Goal: Find specific page/section: Find specific page/section

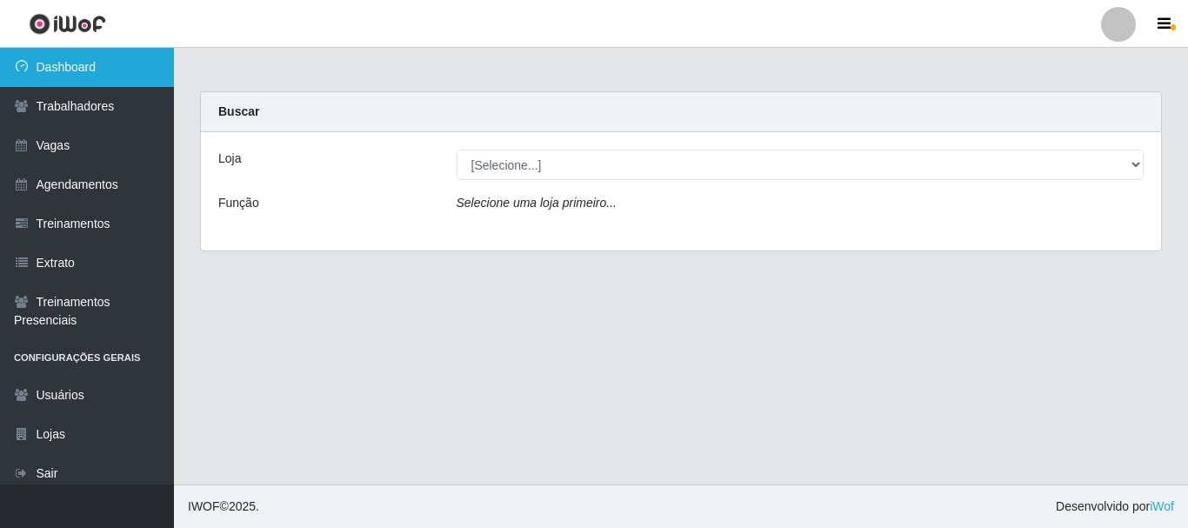
click at [90, 75] on link "Dashboard" at bounding box center [87, 67] width 174 height 39
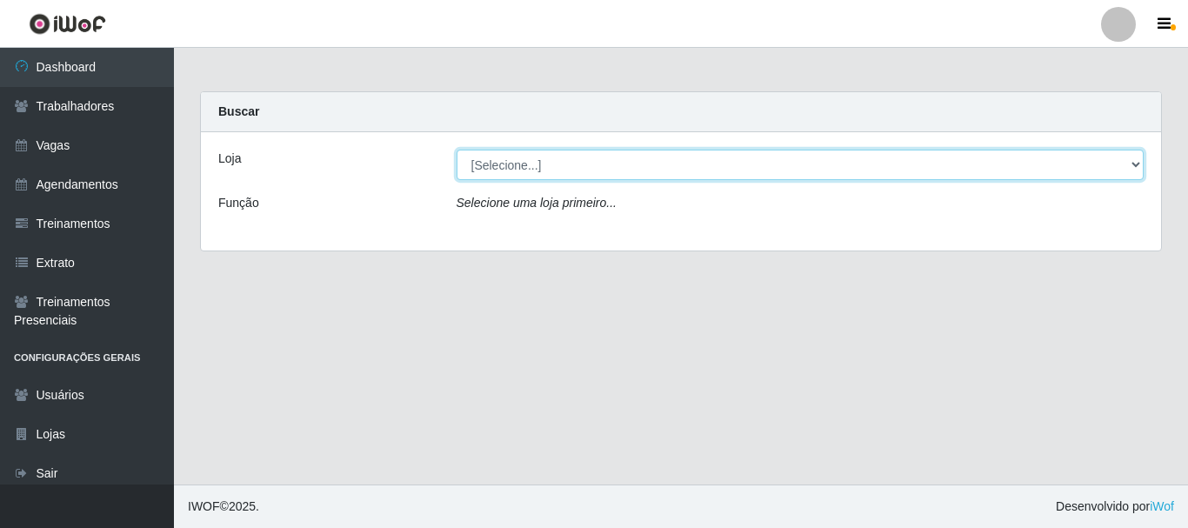
drag, startPoint x: 1134, startPoint y: 164, endPoint x: 980, endPoint y: 171, distance: 153.2
click at [1134, 164] on select "[Selecione...] SuperFácil Atacado - [PERSON_NAME]" at bounding box center [801, 165] width 688 height 30
select select "399"
click at [457, 150] on select "[Selecione...] SuperFácil Atacado - [PERSON_NAME]" at bounding box center [801, 165] width 688 height 30
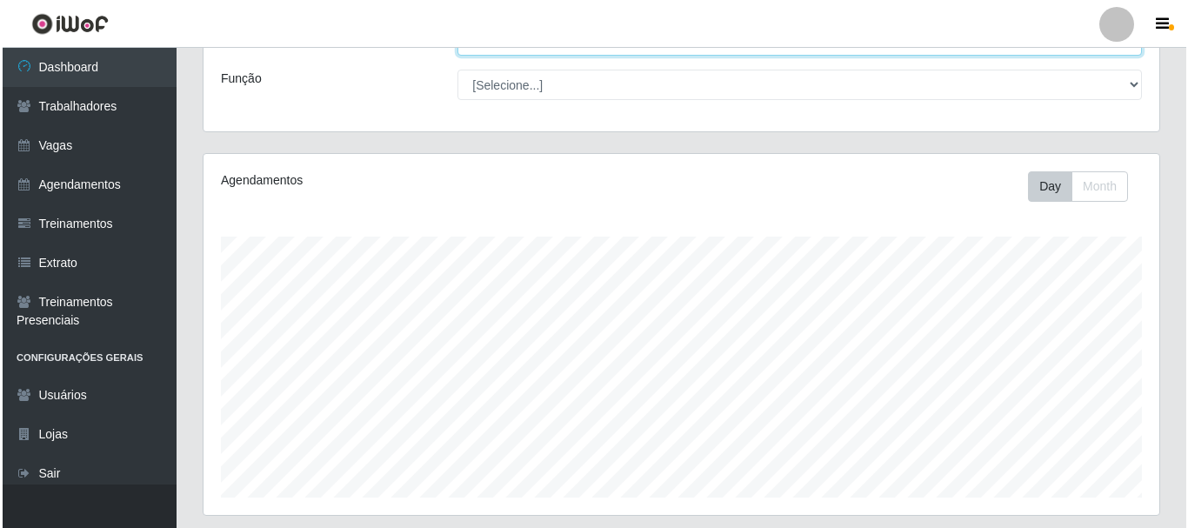
scroll to position [472, 0]
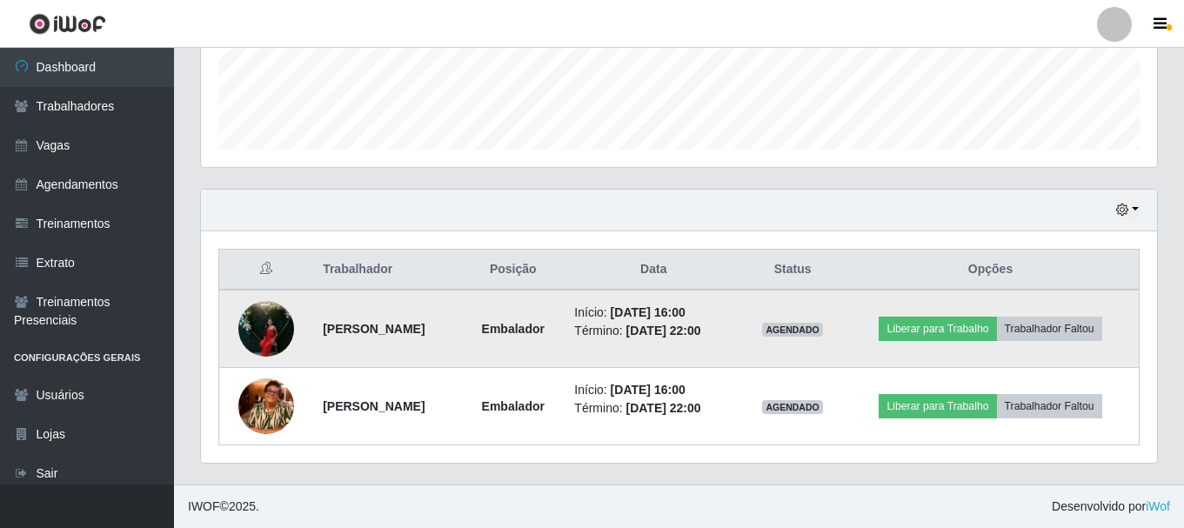
click at [249, 331] on img at bounding box center [266, 328] width 56 height 74
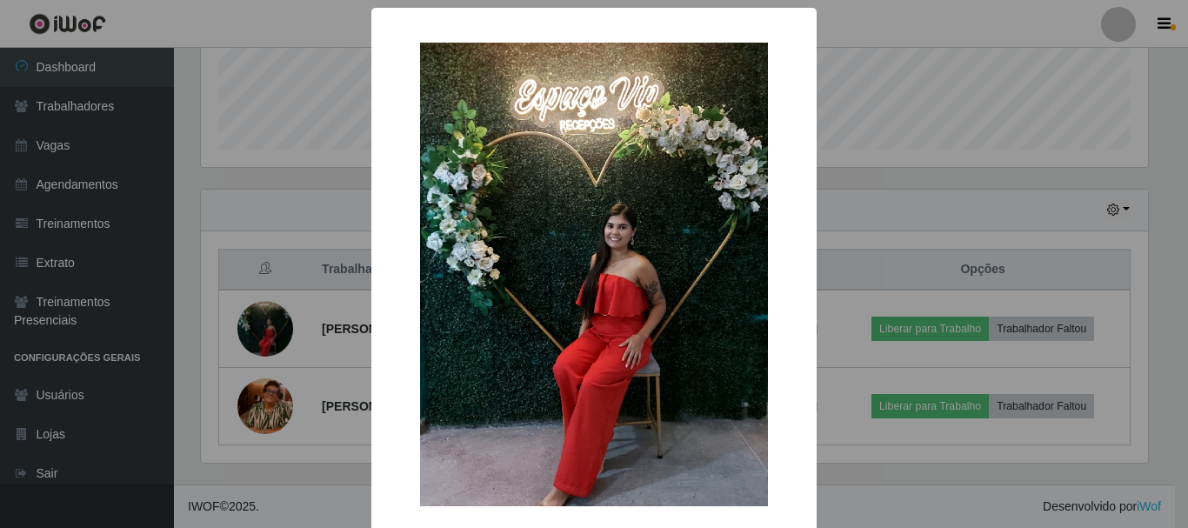
click at [250, 205] on div "× OK Cancel" at bounding box center [594, 264] width 1188 height 528
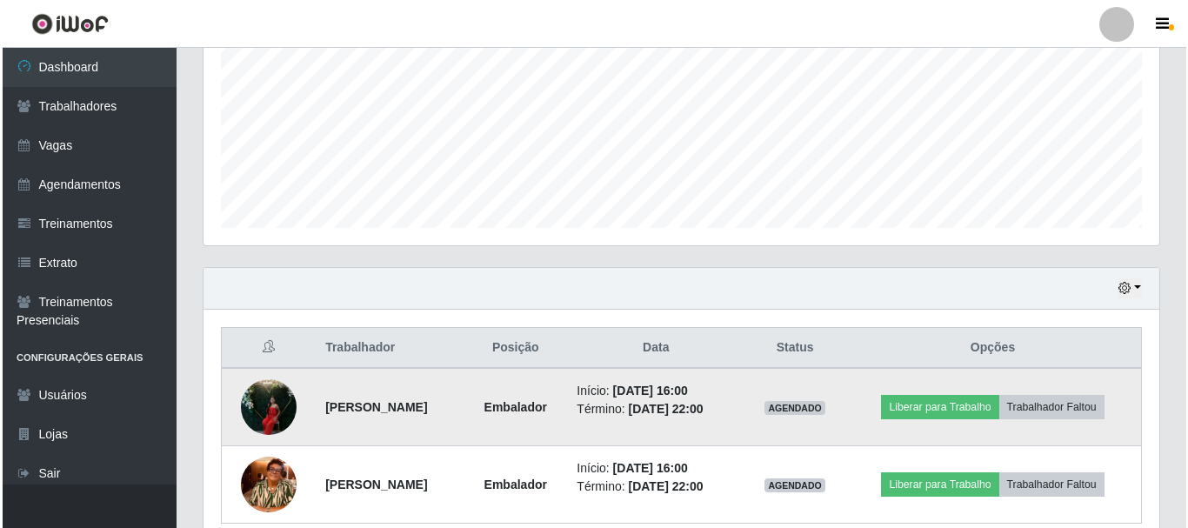
scroll to position [472, 0]
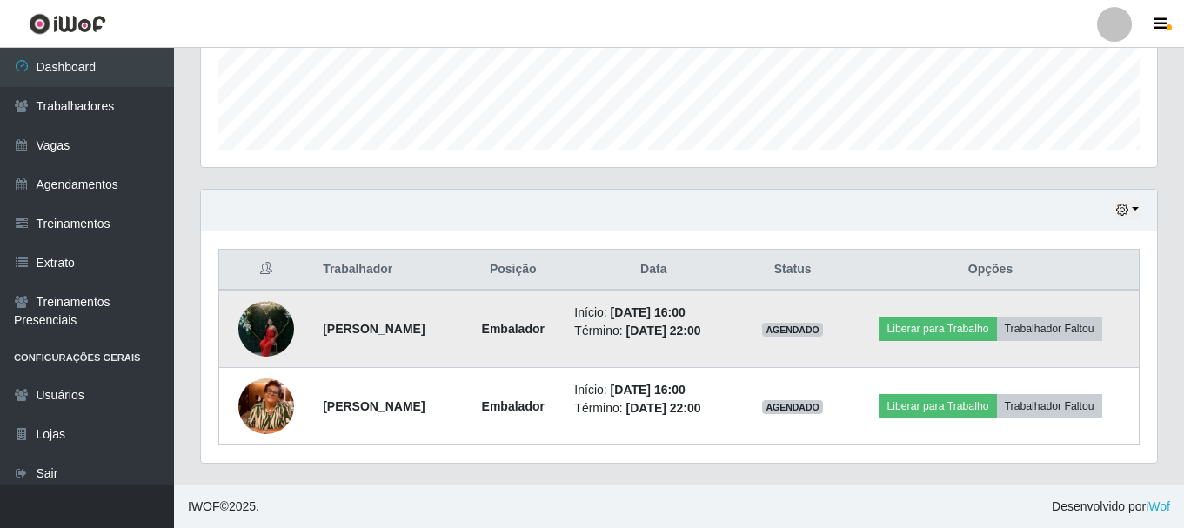
click at [275, 340] on img at bounding box center [266, 328] width 56 height 74
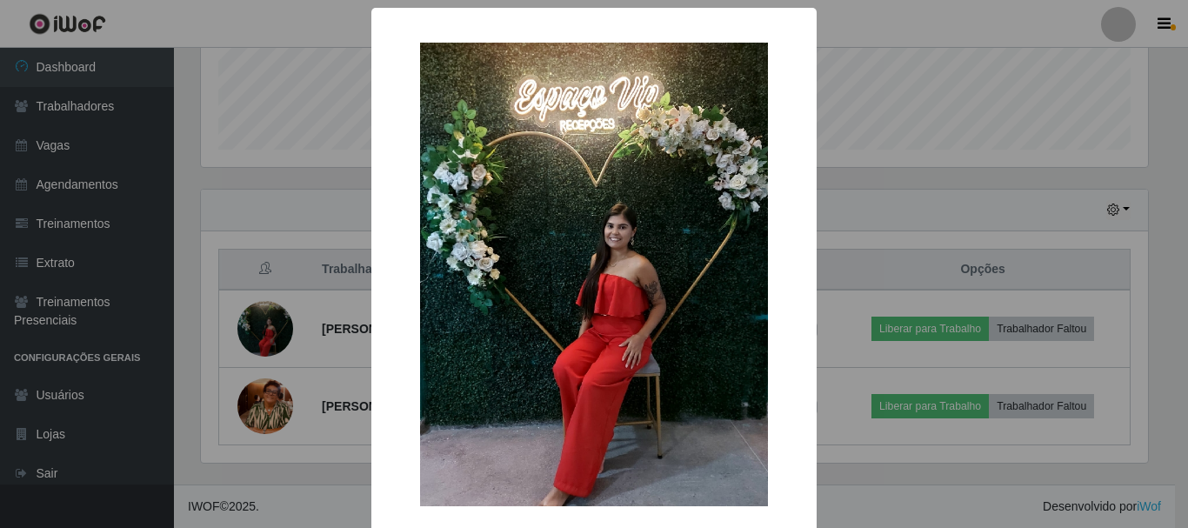
click at [304, 144] on div "× OK Cancel" at bounding box center [594, 264] width 1188 height 528
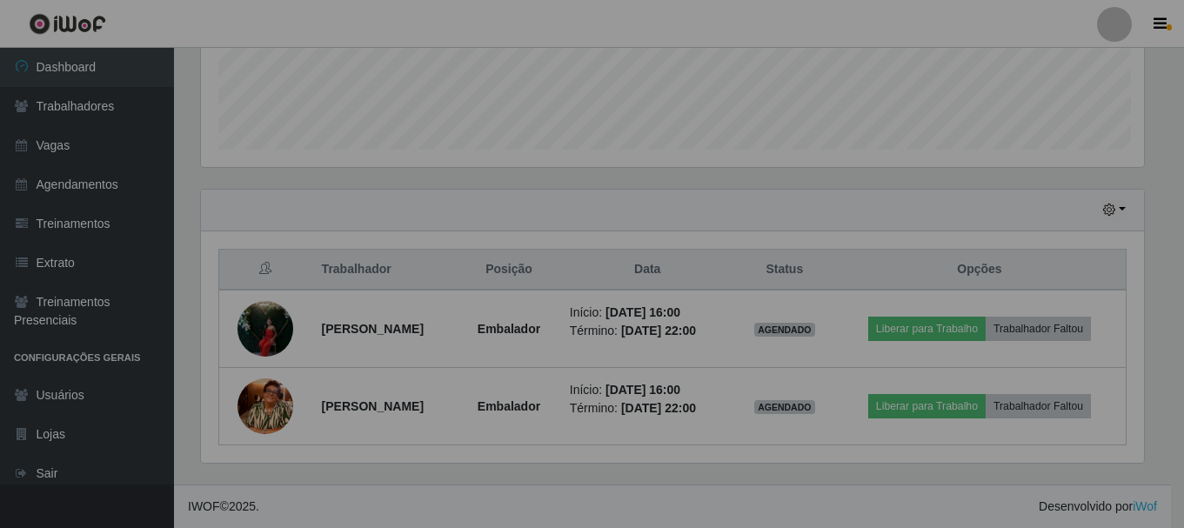
scroll to position [361, 956]
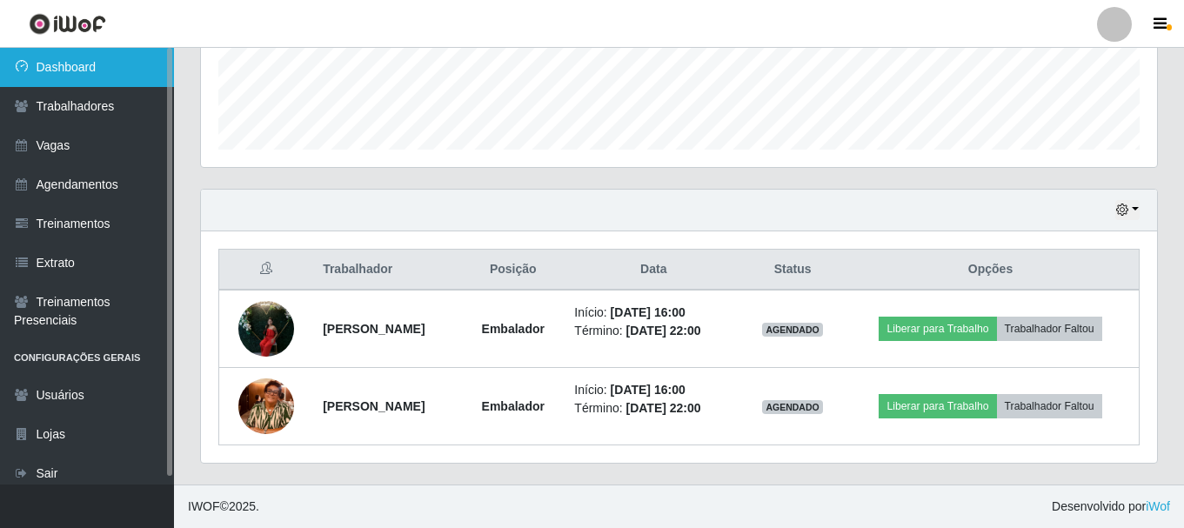
click at [78, 77] on link "Dashboard" at bounding box center [87, 67] width 174 height 39
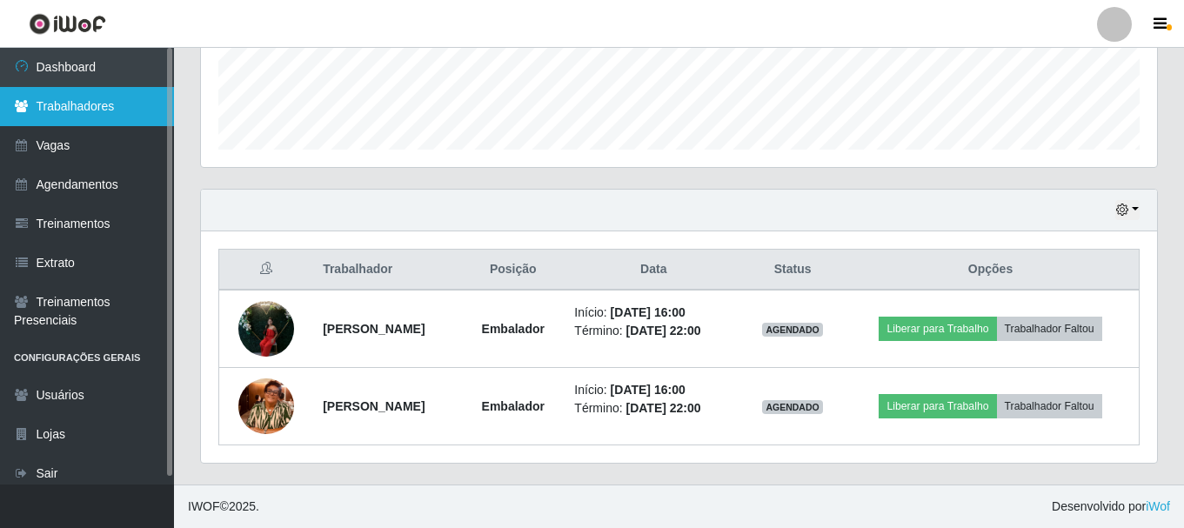
click at [77, 104] on link "Trabalhadores" at bounding box center [87, 106] width 174 height 39
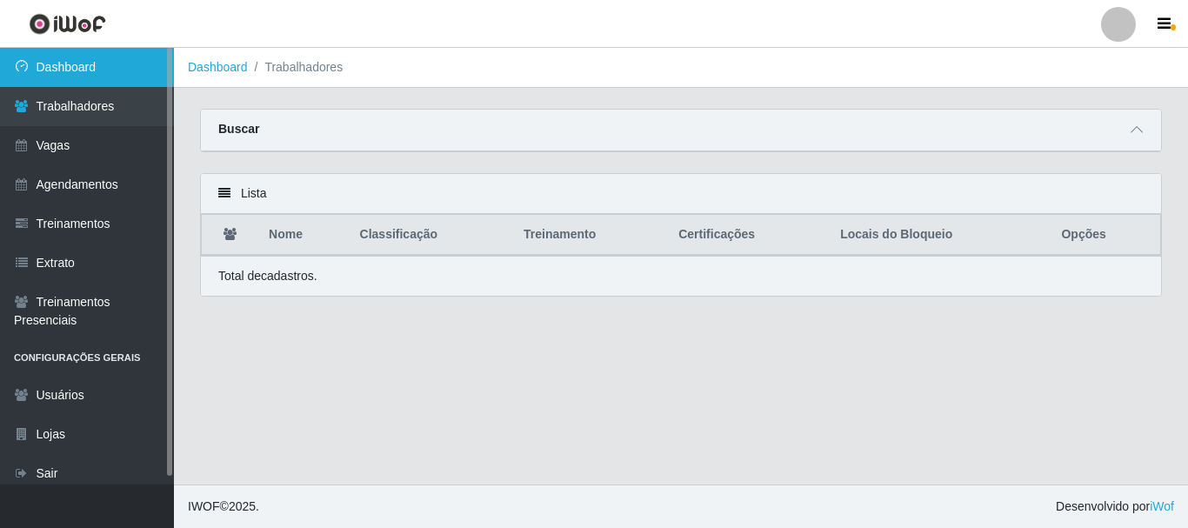
click at [80, 73] on link "Dashboard" at bounding box center [87, 67] width 174 height 39
